Goal: Check status: Check status

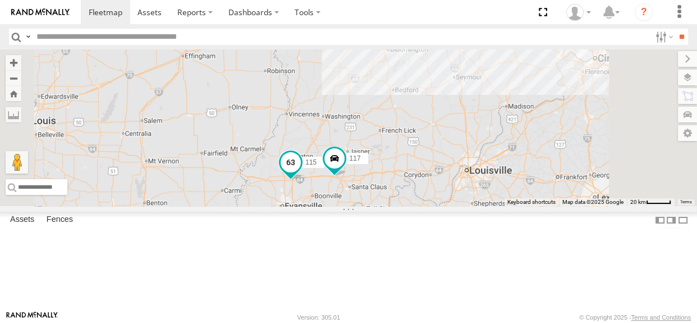
click at [301, 172] on span at bounding box center [291, 162] width 20 height 20
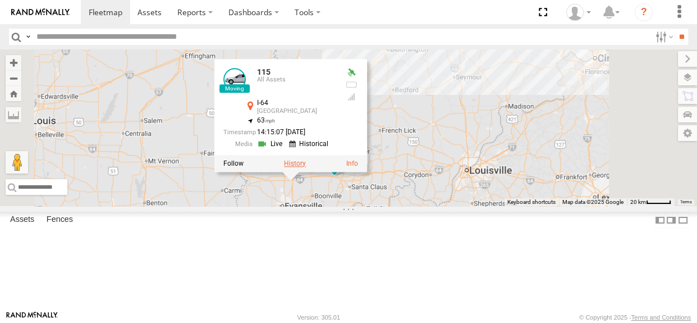
click at [306, 167] on label at bounding box center [295, 163] width 22 height 8
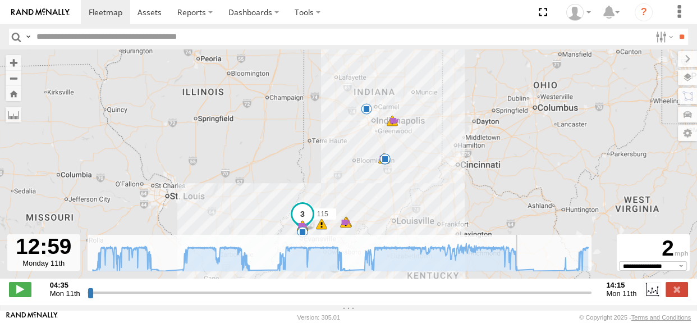
drag, startPoint x: 91, startPoint y: 297, endPoint x: 522, endPoint y: 309, distance: 431.7
type input "**********"
click at [522, 297] on input "range" at bounding box center [340, 292] width 504 height 11
click at [678, 296] on label at bounding box center [677, 289] width 22 height 15
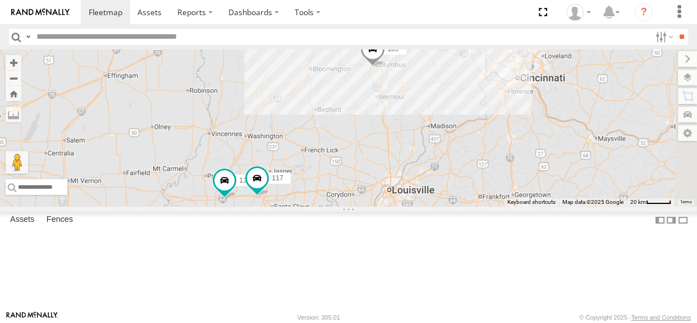
drag, startPoint x: 445, startPoint y: 130, endPoint x: 366, endPoint y: 151, distance: 81.9
click at [366, 151] on div "109 115 117" at bounding box center [348, 127] width 697 height 157
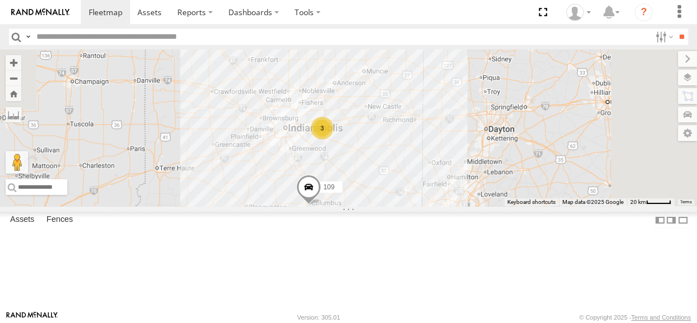
drag, startPoint x: 478, startPoint y: 136, endPoint x: 412, endPoint y: 277, distance: 155.7
click at [412, 206] on div "109 115 117 3" at bounding box center [348, 127] width 697 height 157
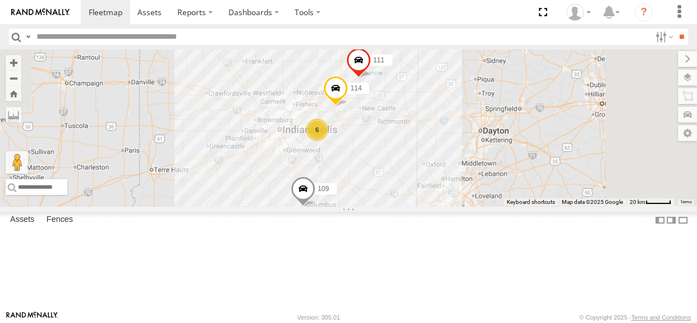
drag, startPoint x: 414, startPoint y: 129, endPoint x: 404, endPoint y: 131, distance: 9.8
click at [404, 131] on div "109 115 117 6 114 111" at bounding box center [348, 127] width 697 height 157
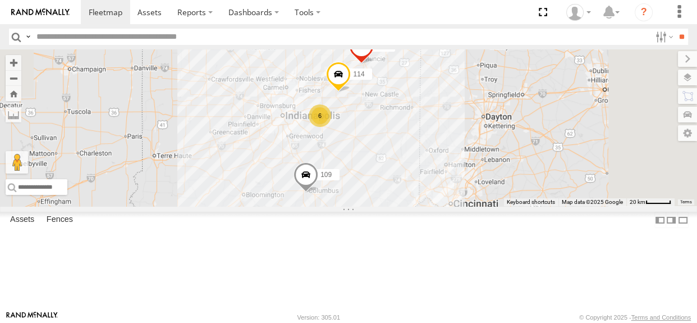
drag, startPoint x: 424, startPoint y: 189, endPoint x: 447, endPoint y: 113, distance: 79.3
click at [448, 115] on div "109 115 117 6 114 111" at bounding box center [348, 127] width 697 height 157
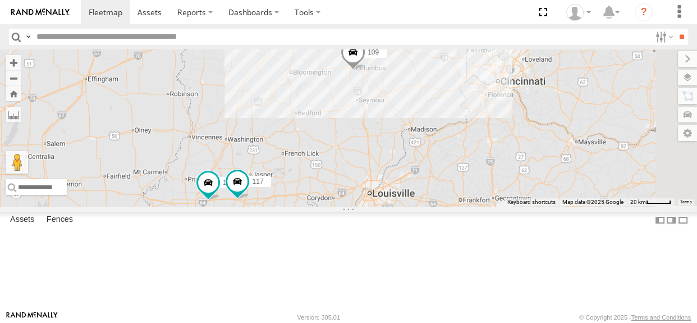
drag, startPoint x: 431, startPoint y: 131, endPoint x: 434, endPoint y: 162, distance: 31.0
click at [434, 162] on div "109 115 117 6 114 111" at bounding box center [348, 127] width 697 height 157
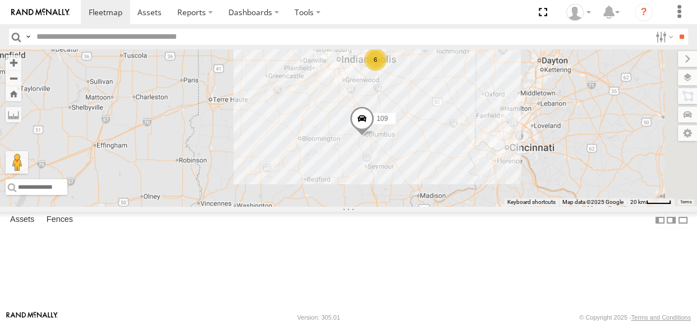
drag, startPoint x: 434, startPoint y: 162, endPoint x: 445, endPoint y: 201, distance: 41.4
click at [442, 206] on div "109 115 117 6 114 111" at bounding box center [348, 127] width 697 height 157
drag, startPoint x: 446, startPoint y: 164, endPoint x: 415, endPoint y: 191, distance: 41.0
click at [415, 191] on div "109 115 117 6 114 111" at bounding box center [348, 127] width 697 height 157
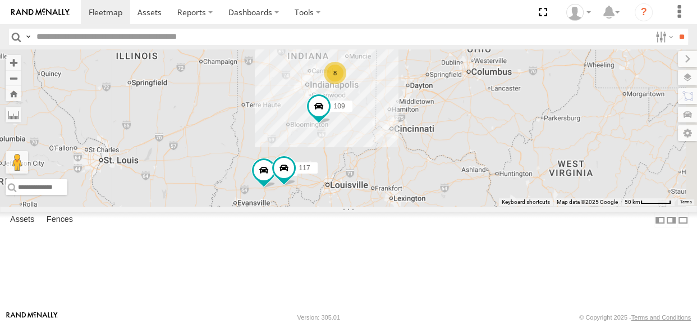
drag, startPoint x: 443, startPoint y: 175, endPoint x: 398, endPoint y: 170, distance: 44.6
click at [398, 170] on div "8 115 117 109" at bounding box center [348, 127] width 697 height 157
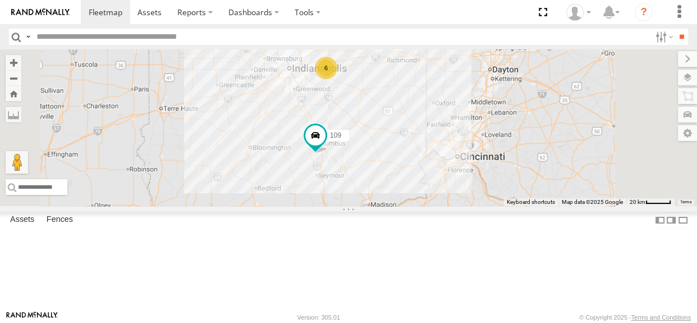
click at [337, 79] on div "6" at bounding box center [326, 68] width 22 height 22
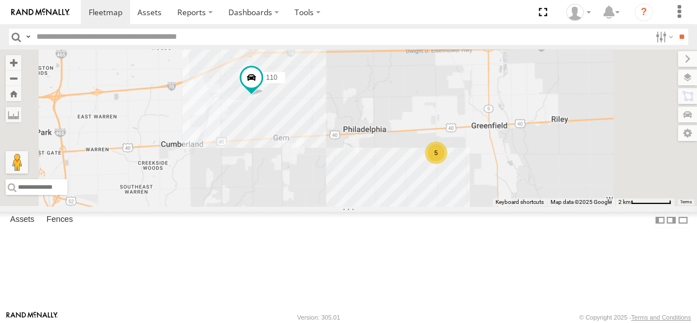
click at [447, 164] on div "5" at bounding box center [436, 152] width 22 height 22
